Goal: Task Accomplishment & Management: Manage account settings

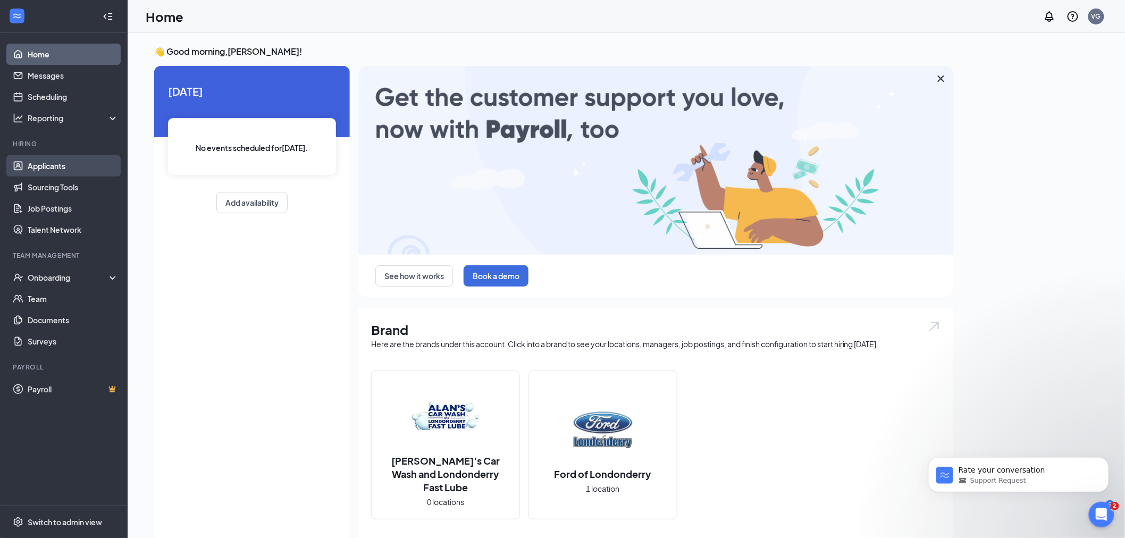
click at [67, 169] on link "Applicants" at bounding box center [73, 165] width 91 height 21
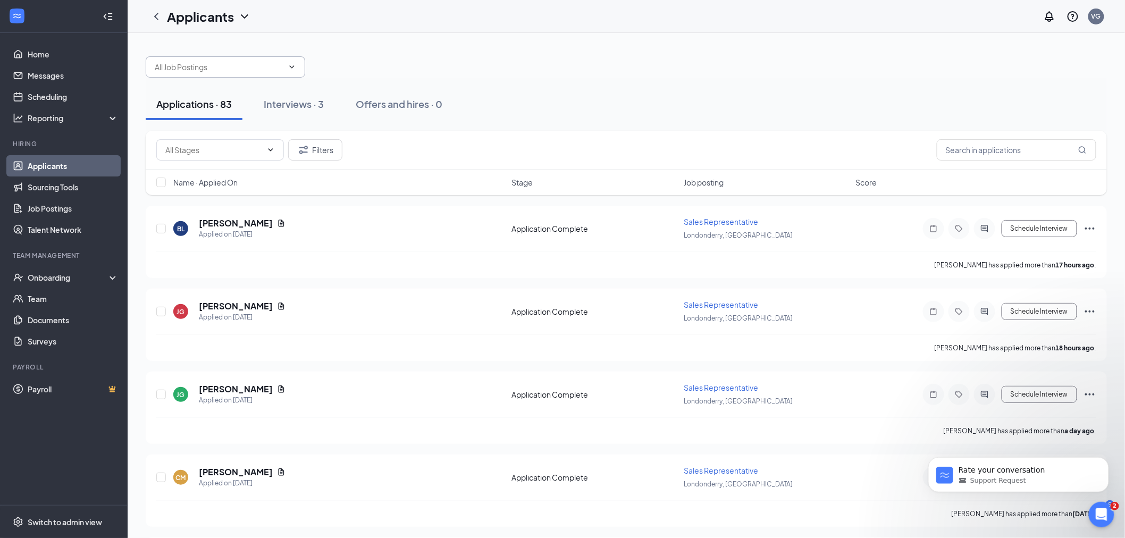
click at [288, 68] on icon "ChevronDown" at bounding box center [292, 67] width 9 height 9
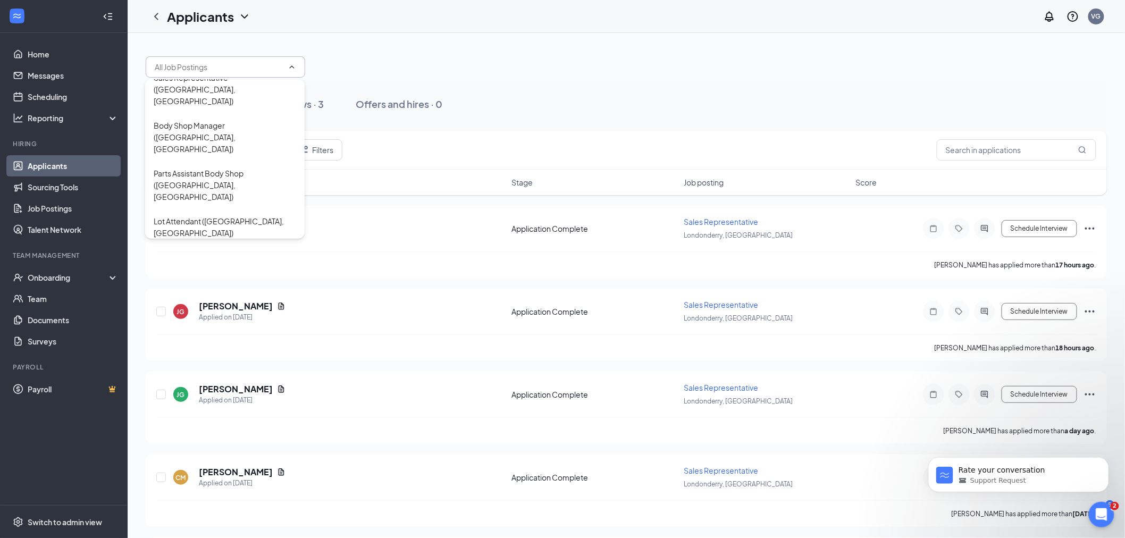
scroll to position [124, 0]
click at [221, 153] on div "Body Shop Manager ([GEOGRAPHIC_DATA], [GEOGRAPHIC_DATA])" at bounding box center [225, 135] width 143 height 35
type input "Body Shop Manager ([GEOGRAPHIC_DATA], [GEOGRAPHIC_DATA])"
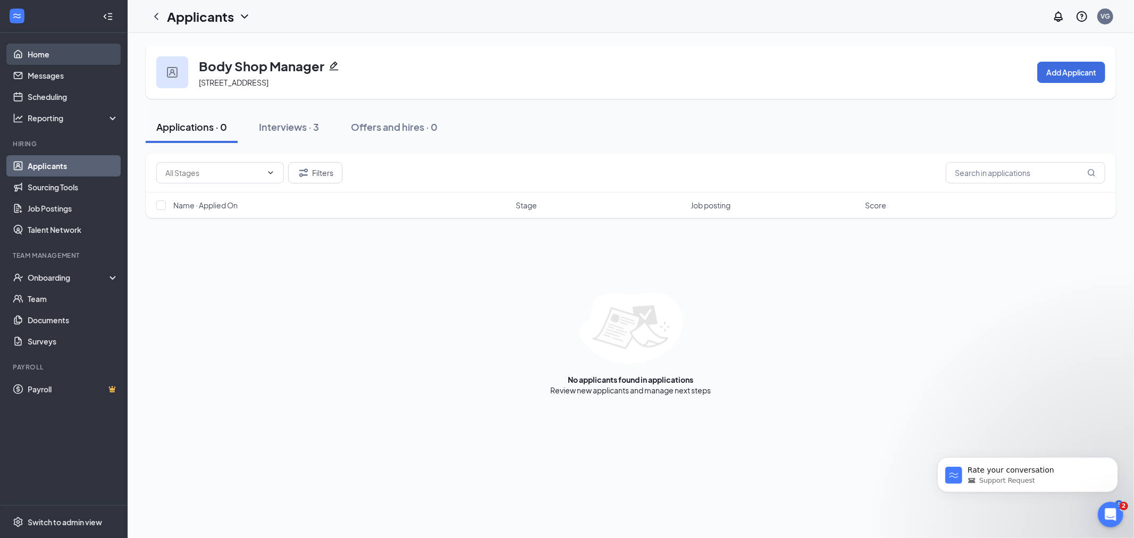
click at [47, 57] on link "Home" at bounding box center [73, 54] width 91 height 21
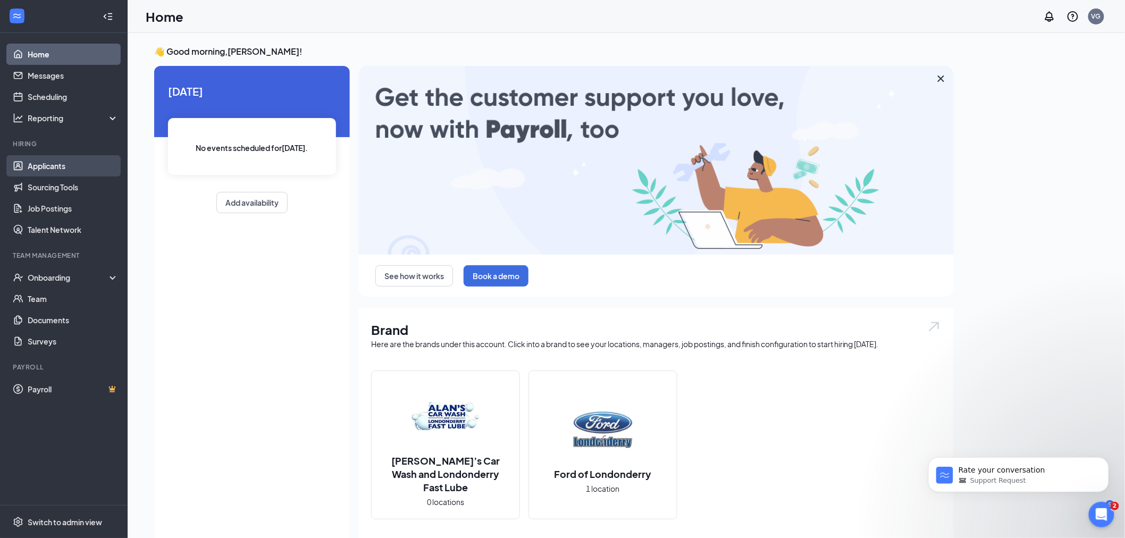
click at [53, 165] on link "Applicants" at bounding box center [73, 165] width 91 height 21
